Goal: Information Seeking & Learning: Learn about a topic

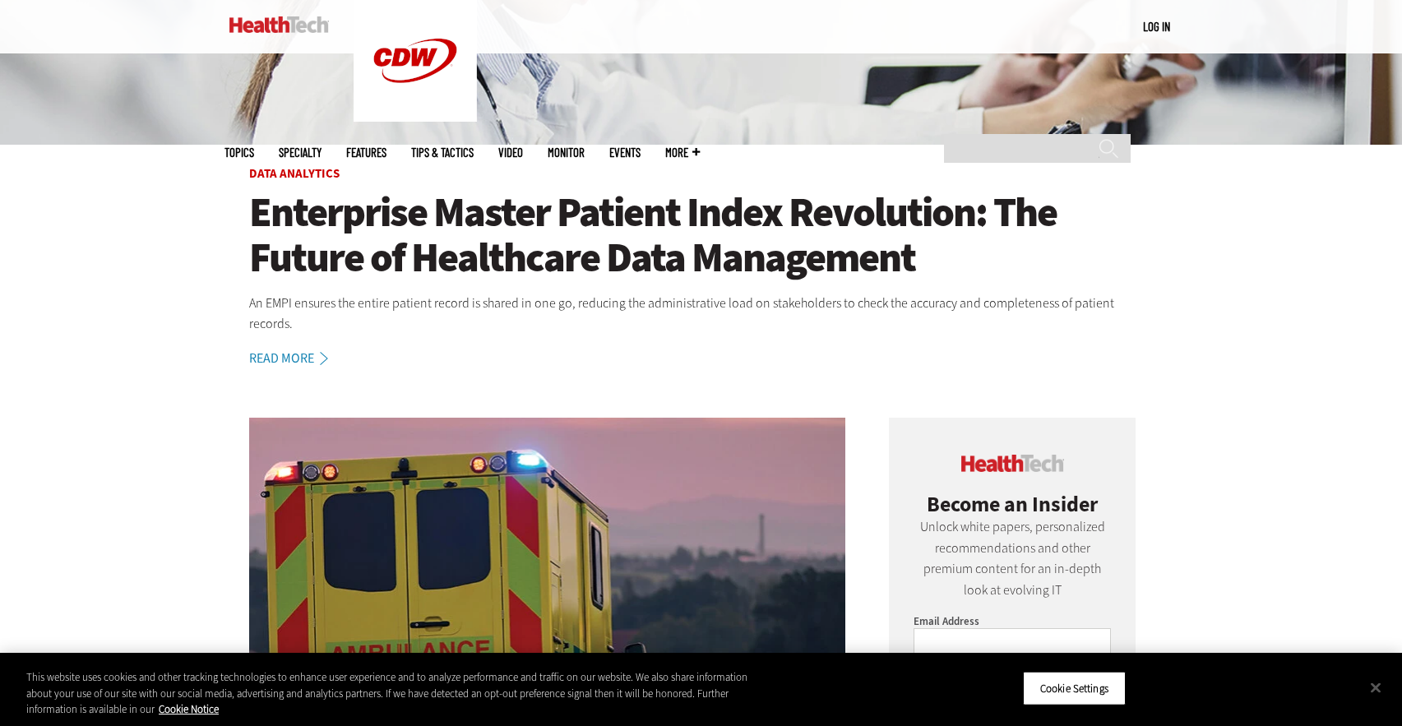
scroll to position [491, 0]
click at [295, 242] on h1 "Enterprise Master Patient Index Revolution: The Future of Healthcare Data Manag…" at bounding box center [701, 234] width 905 height 90
click at [298, 351] on link "Read More" at bounding box center [297, 357] width 97 height 13
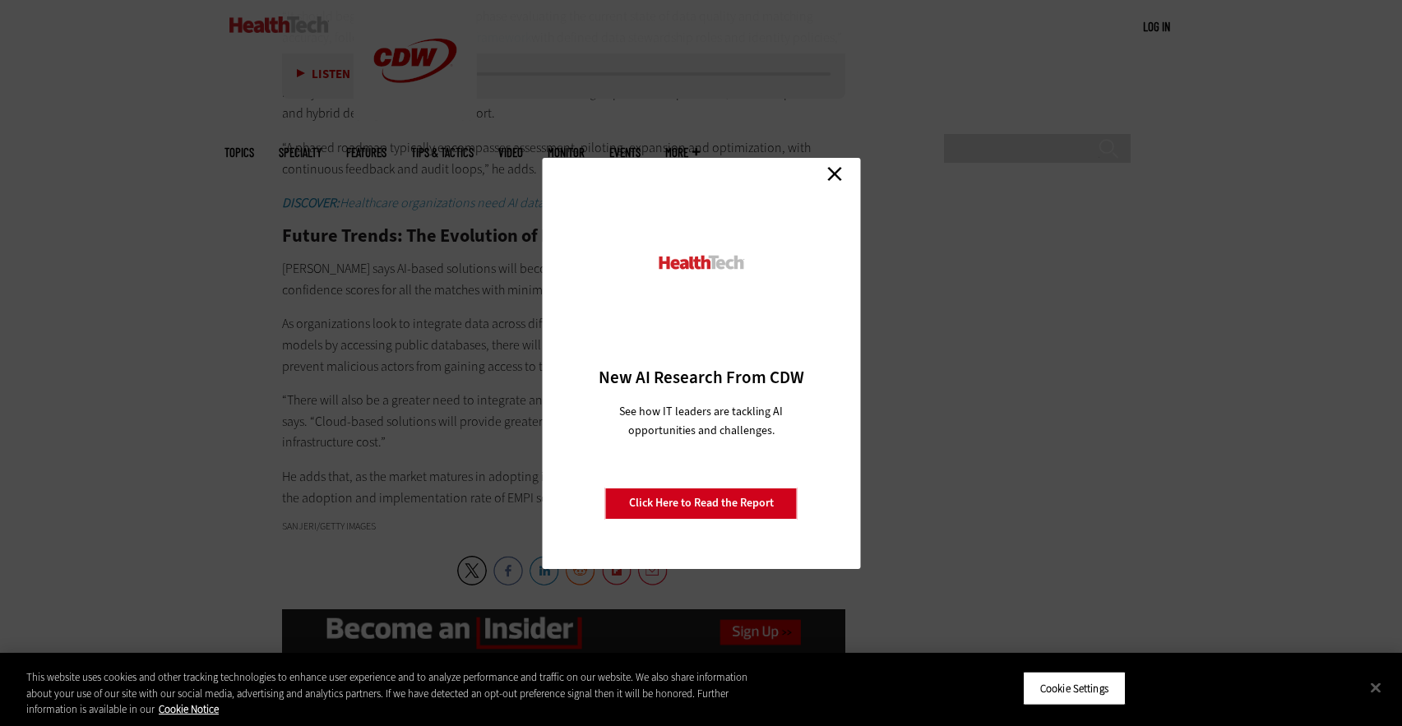
scroll to position [3125, 0]
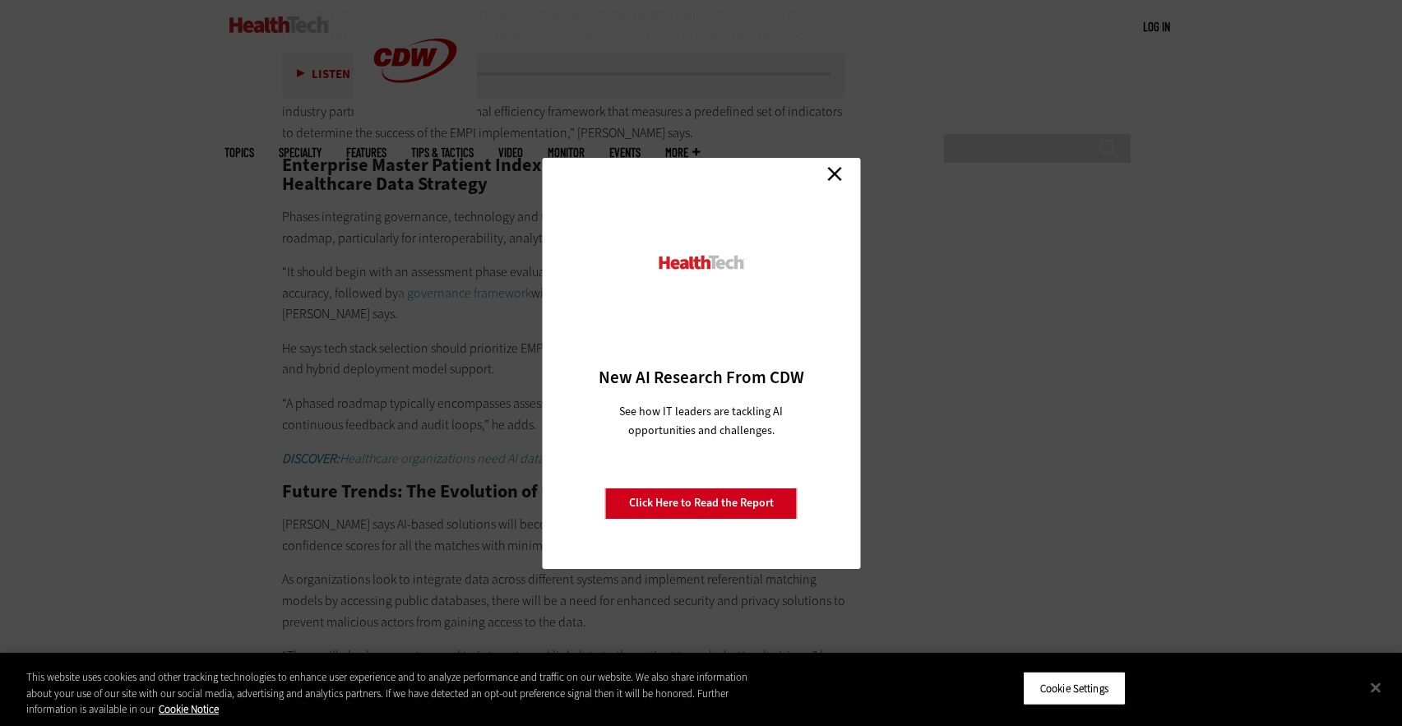
click at [758, 503] on link "Click Here to Read the Report" at bounding box center [701, 503] width 192 height 31
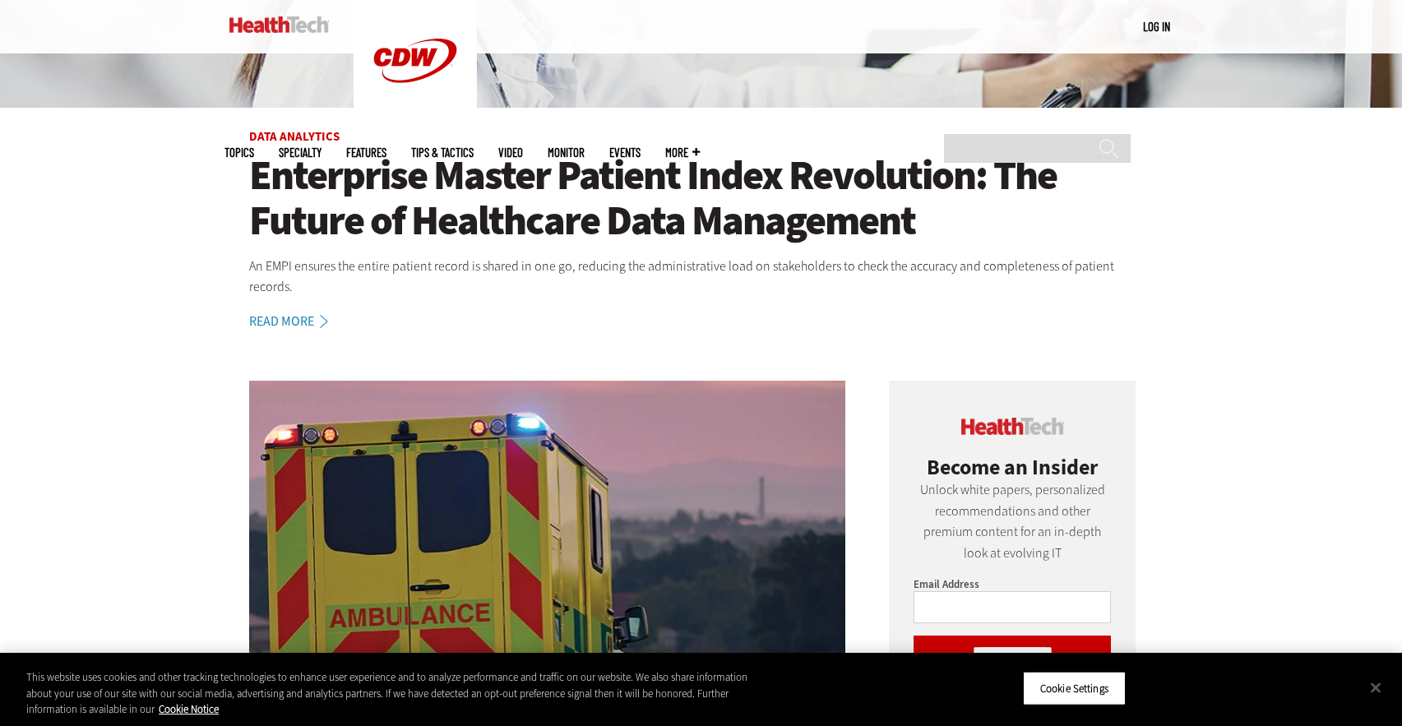
scroll to position [530, 0]
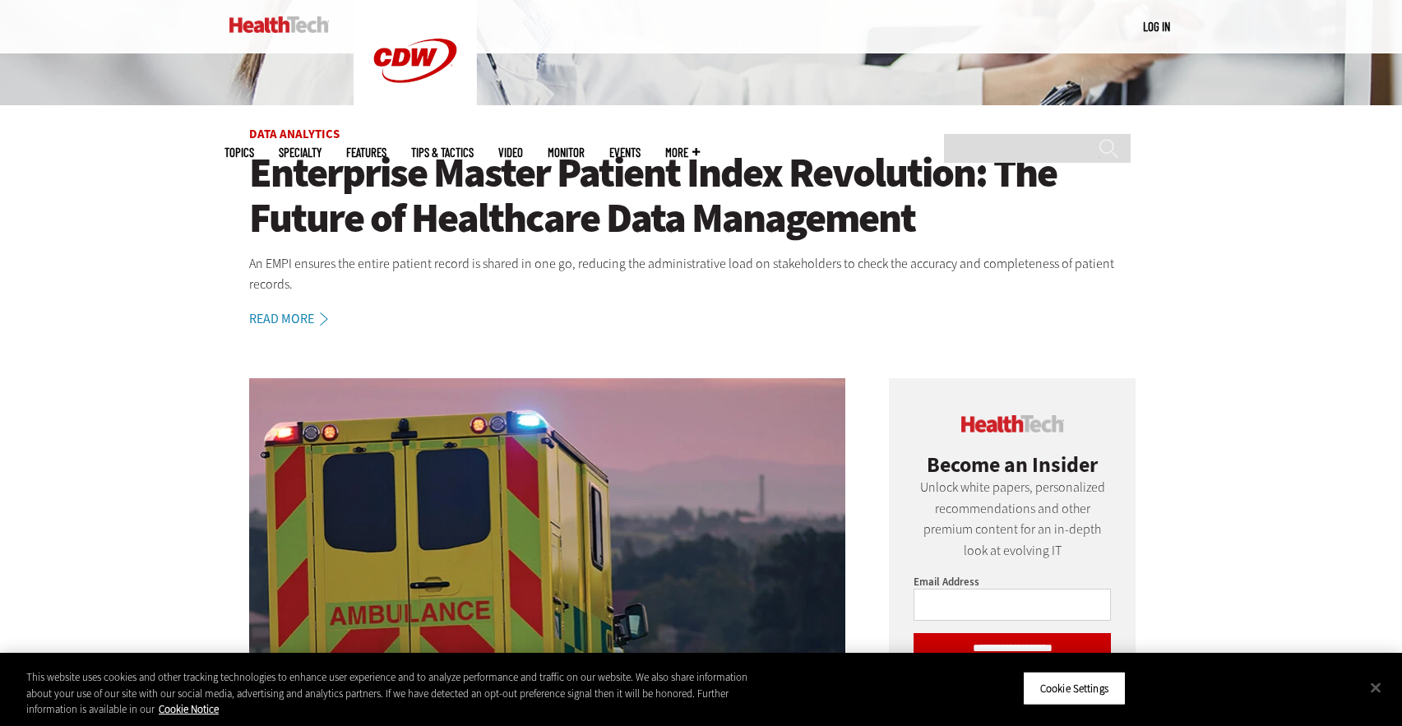
click at [311, 313] on link "Read More" at bounding box center [297, 319] width 97 height 13
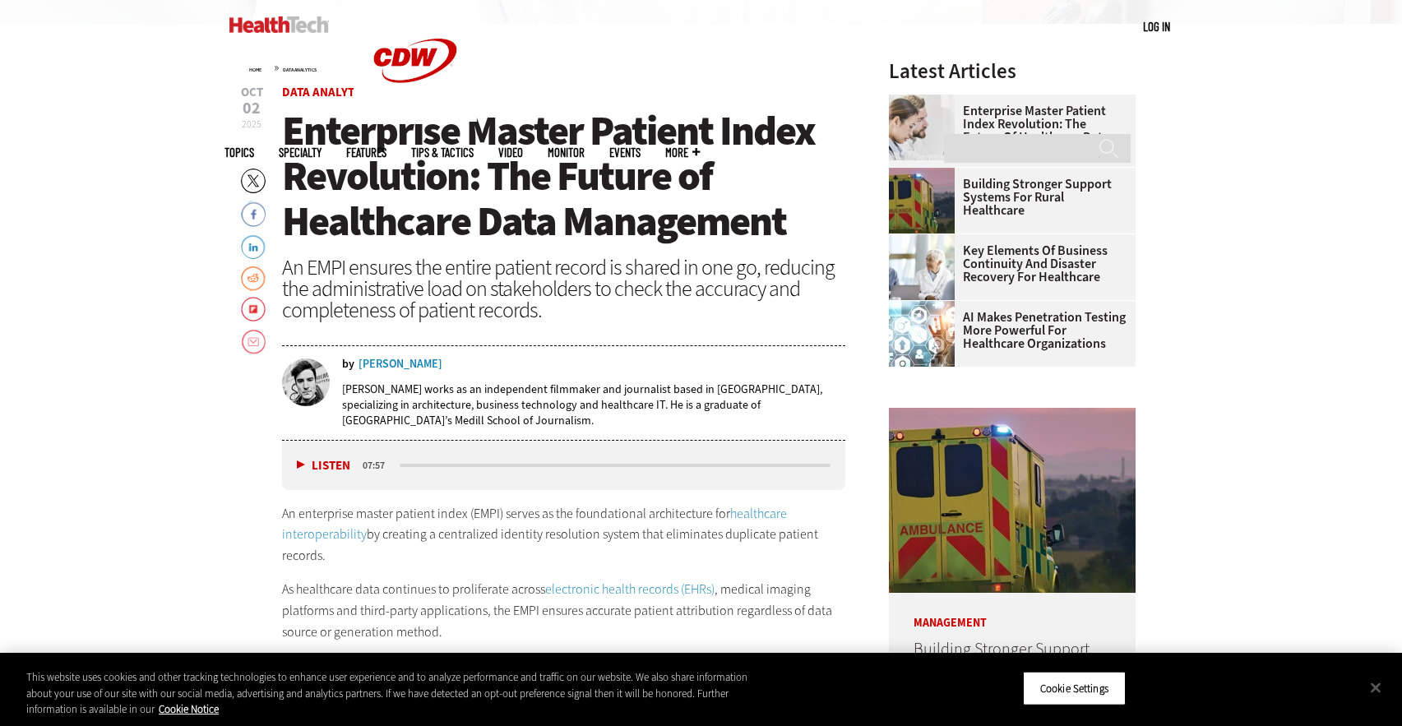
scroll to position [607, 0]
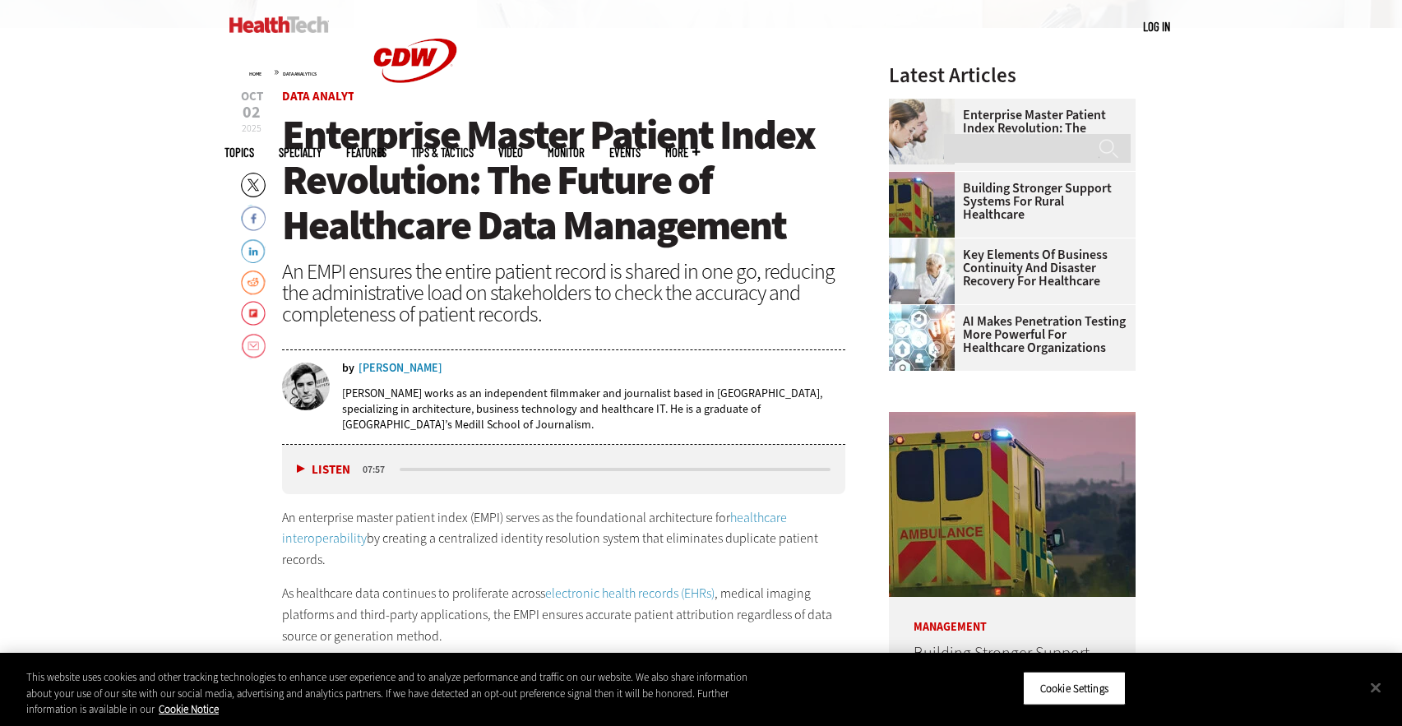
click at [290, 133] on span "Enterprise Master Patient Index Revolution: The Future of Healthcare Data Manag…" at bounding box center [548, 180] width 533 height 145
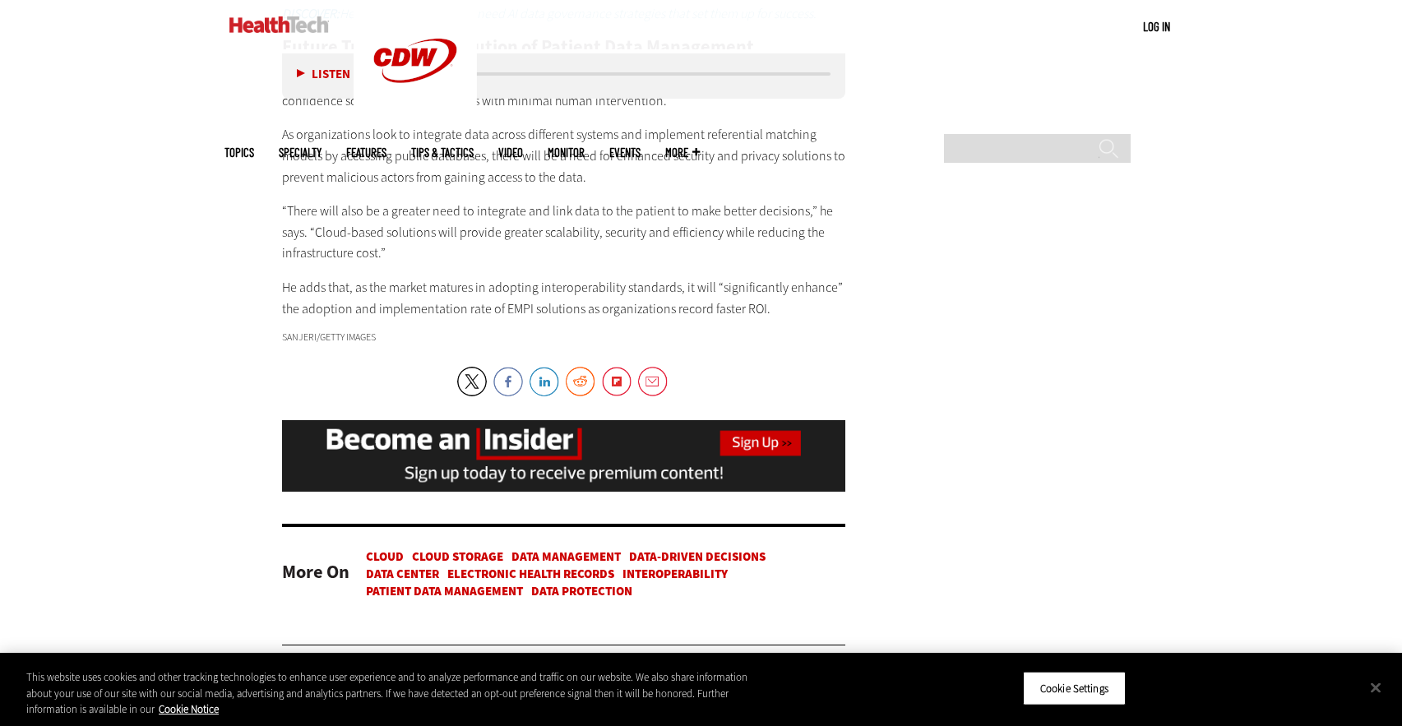
scroll to position [3558, 0]
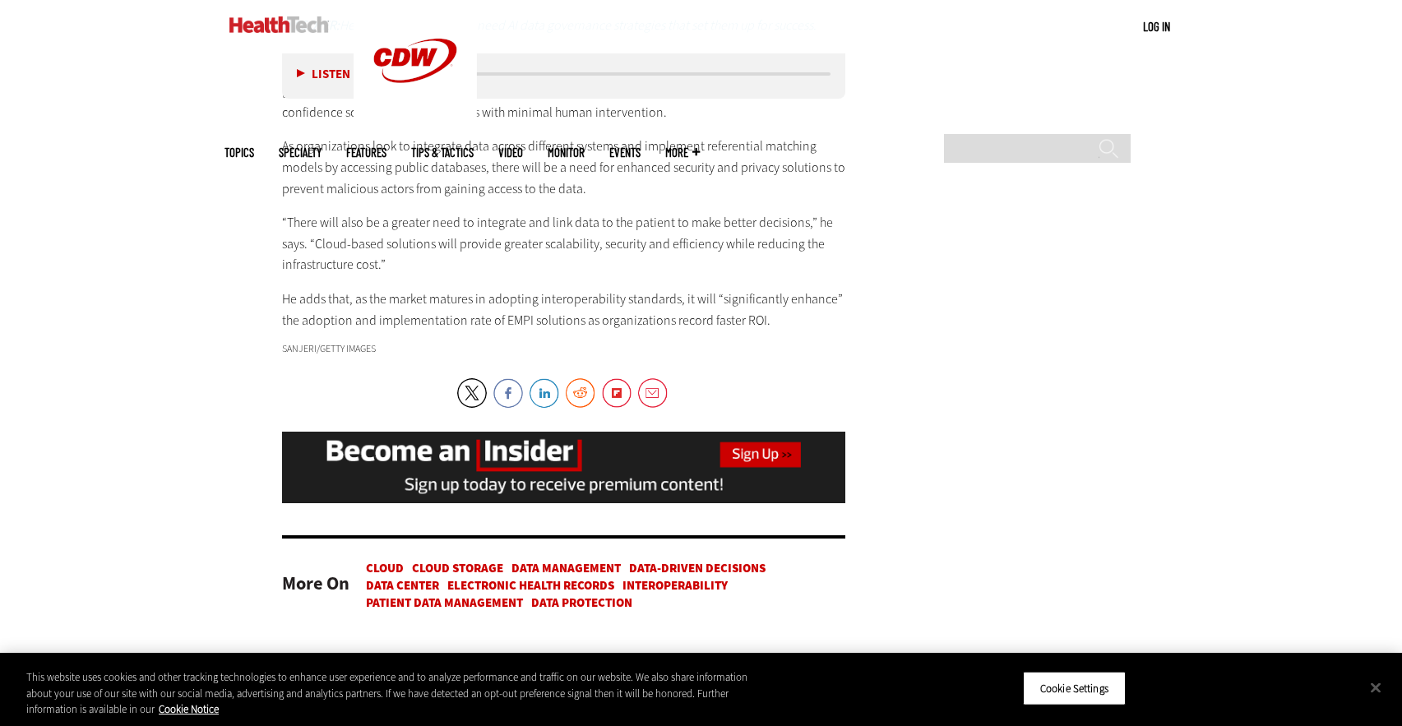
click at [401, 212] on p "“There will also be a greater need to integrate and link data to the patient to…" at bounding box center [564, 243] width 564 height 63
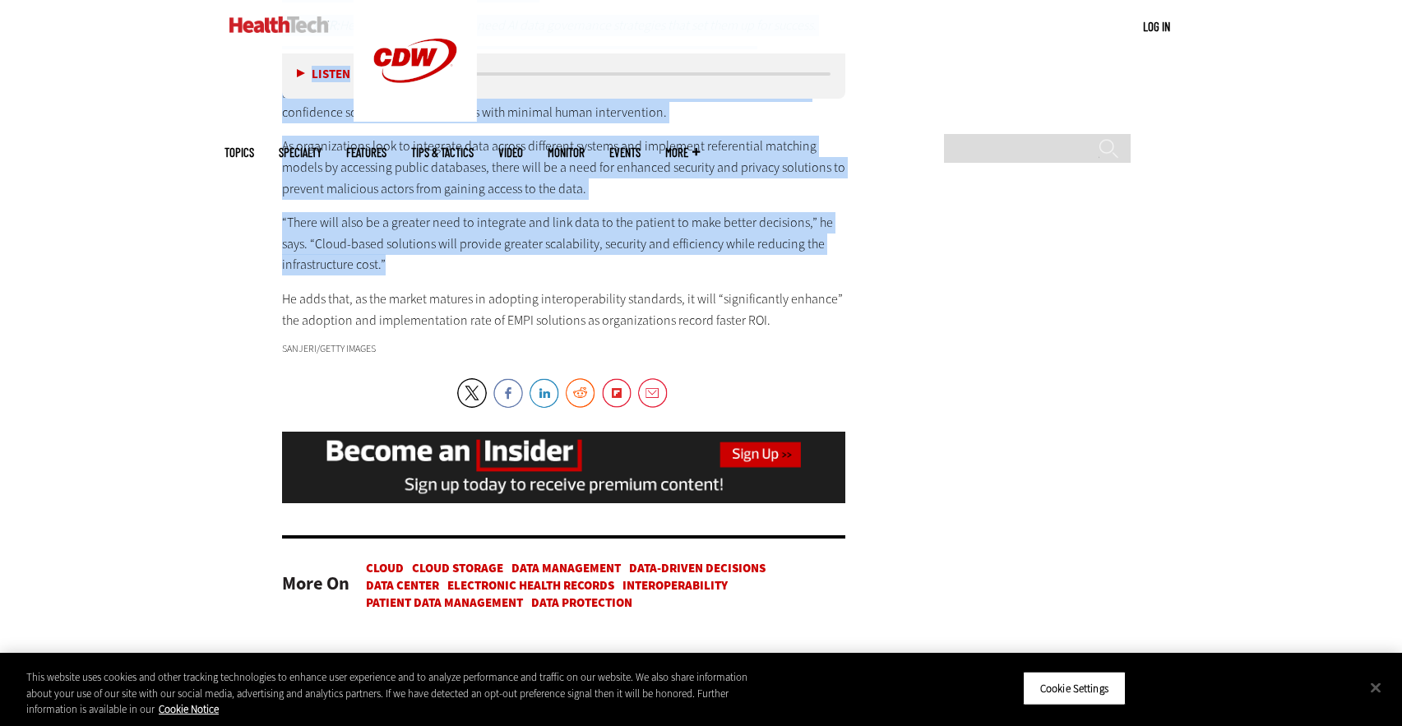
copy article "Enterprise Master Patient Index Revolution: The Future of Healthcare Data Manag…"
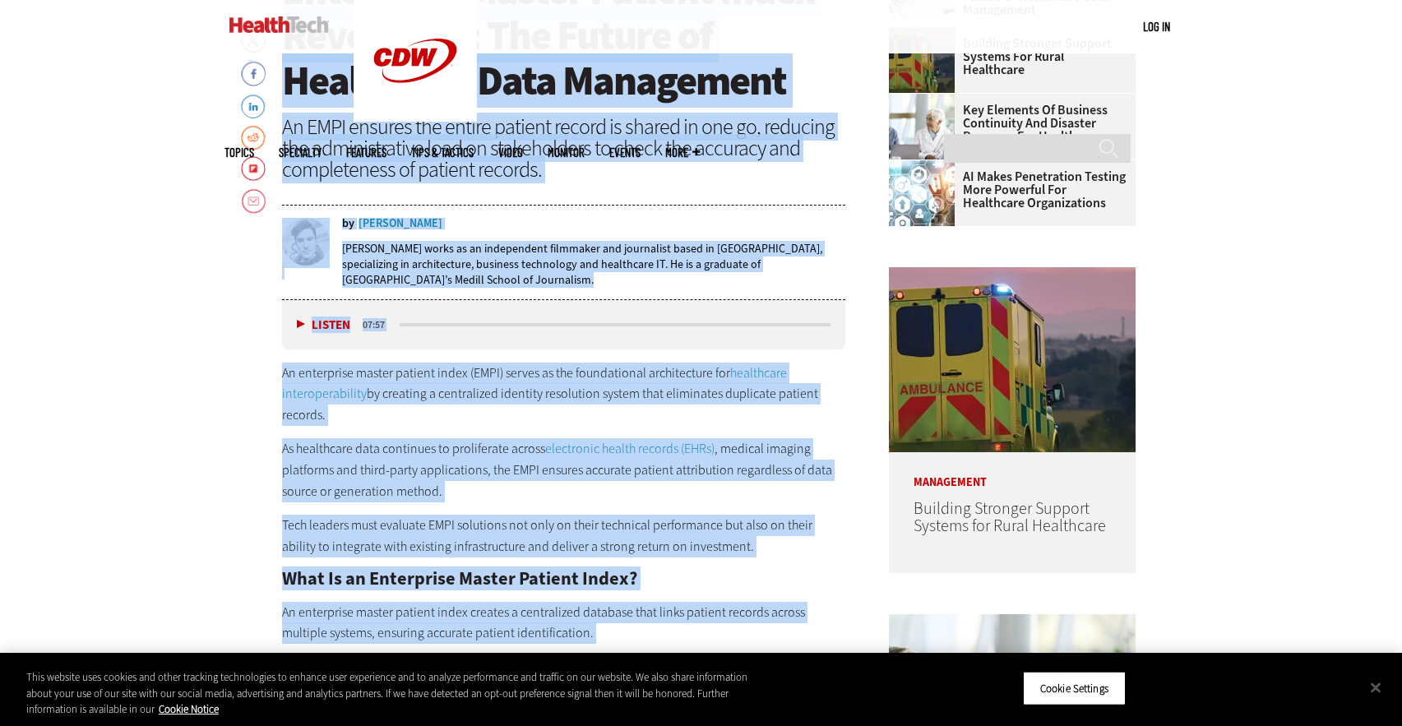
scroll to position [750, 0]
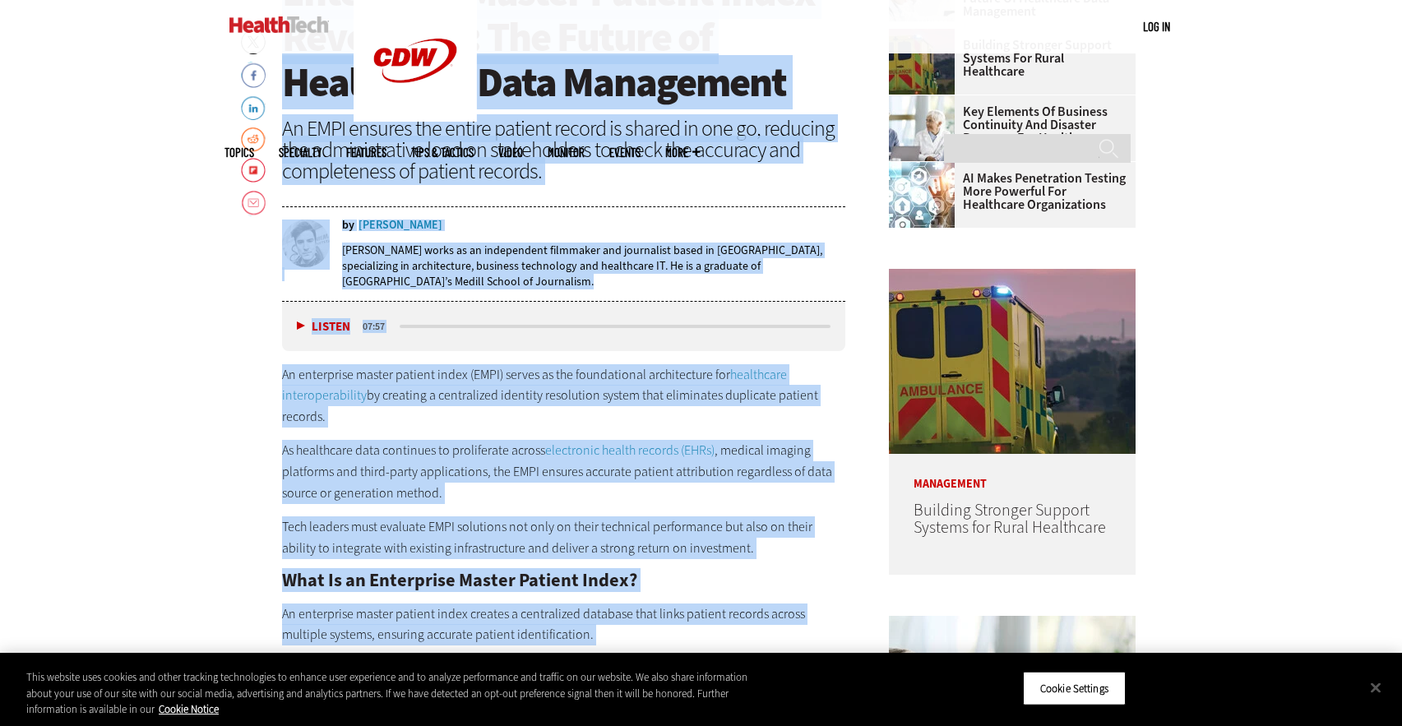
click at [651, 239] on div "Nathan Eddy works as an independent filmmaker and journalist based in Berlin, s…" at bounding box center [594, 266] width 504 height 70
